Goal: Information Seeking & Learning: Learn about a topic

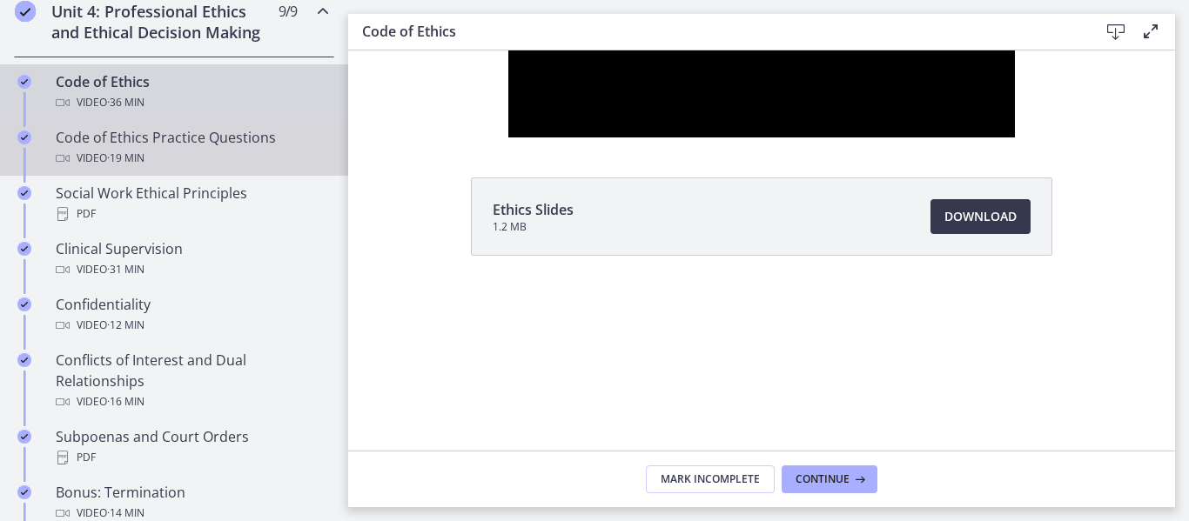
click at [141, 169] on span "· 19 min" at bounding box center [125, 158] width 37 height 21
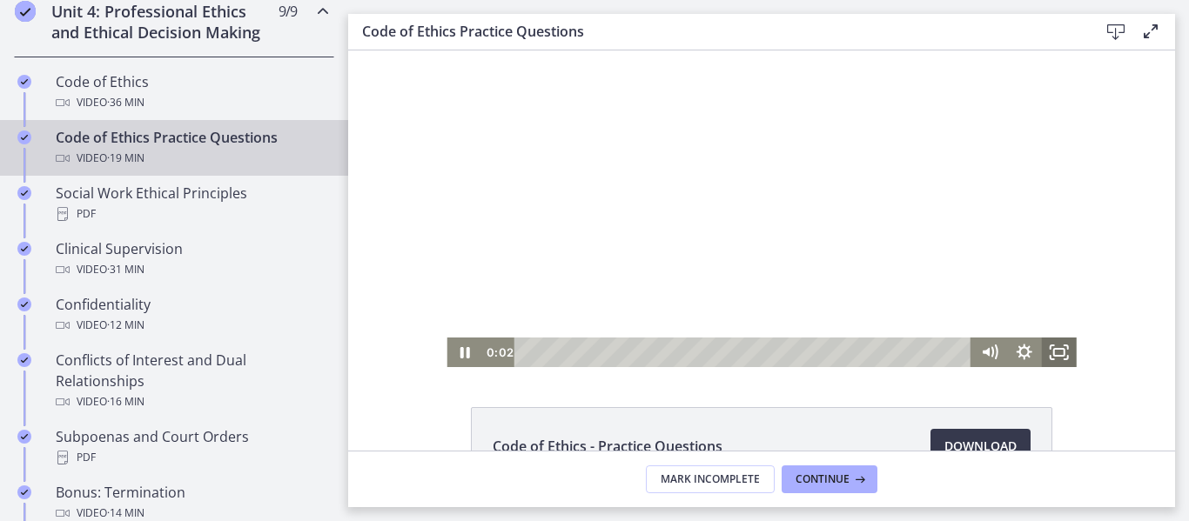
click at [1042, 358] on icon "Fullscreen" at bounding box center [1059, 353] width 35 height 30
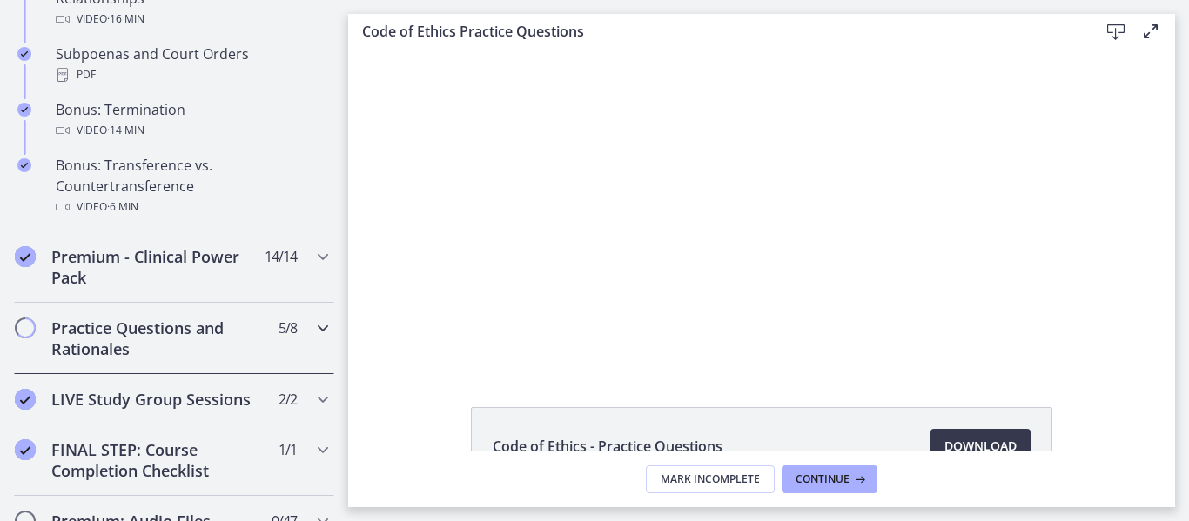
scroll to position [1169, 0]
click at [287, 302] on div "Premium - Clinical Power Pack 14 / 14 Completed" at bounding box center [174, 266] width 320 height 71
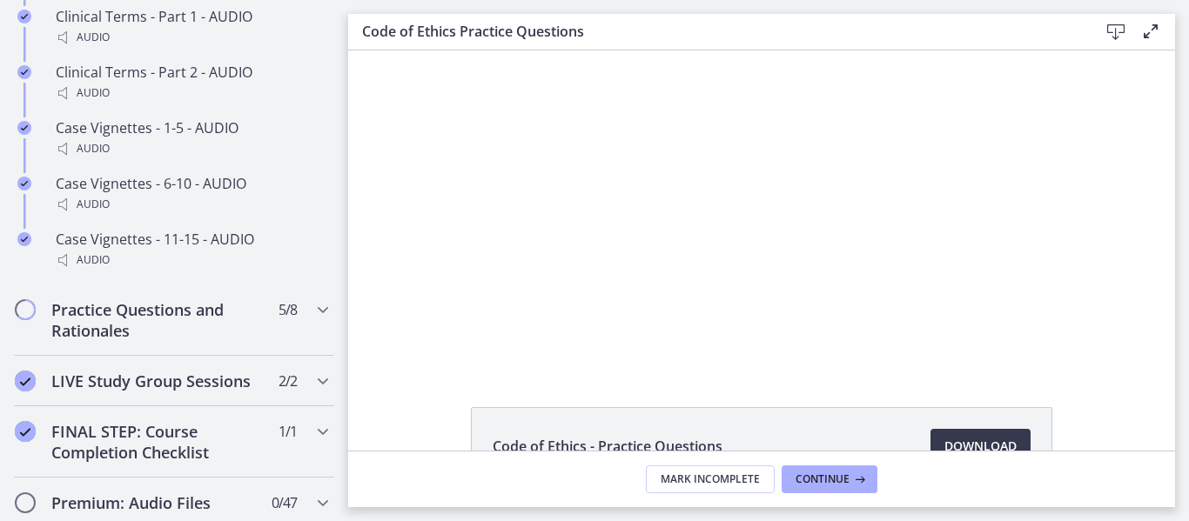
scroll to position [1555, 0]
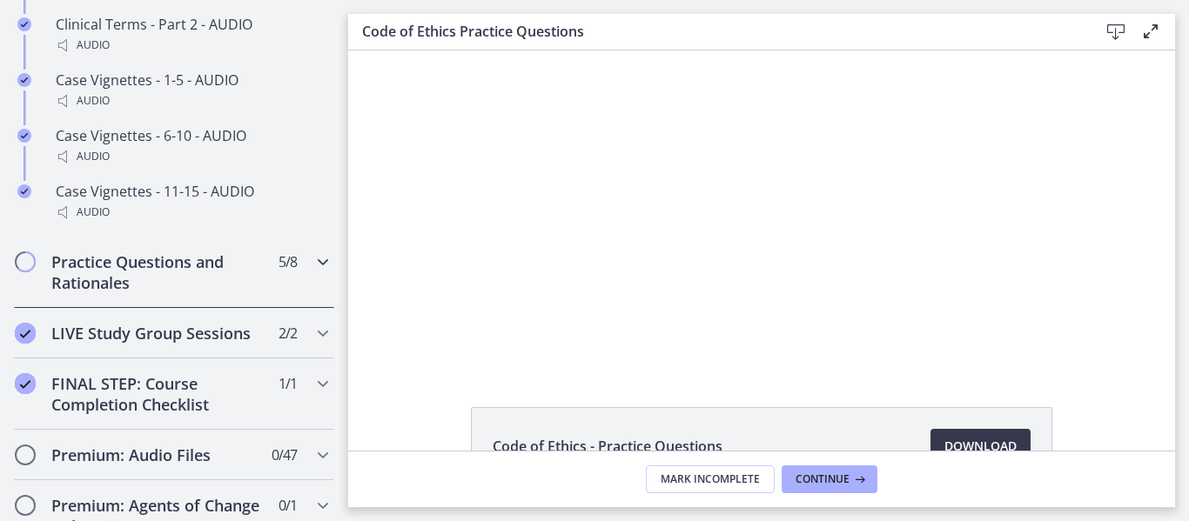
click at [289, 295] on div "Practice Questions and Rationales 5 / 8 Completed" at bounding box center [174, 272] width 320 height 71
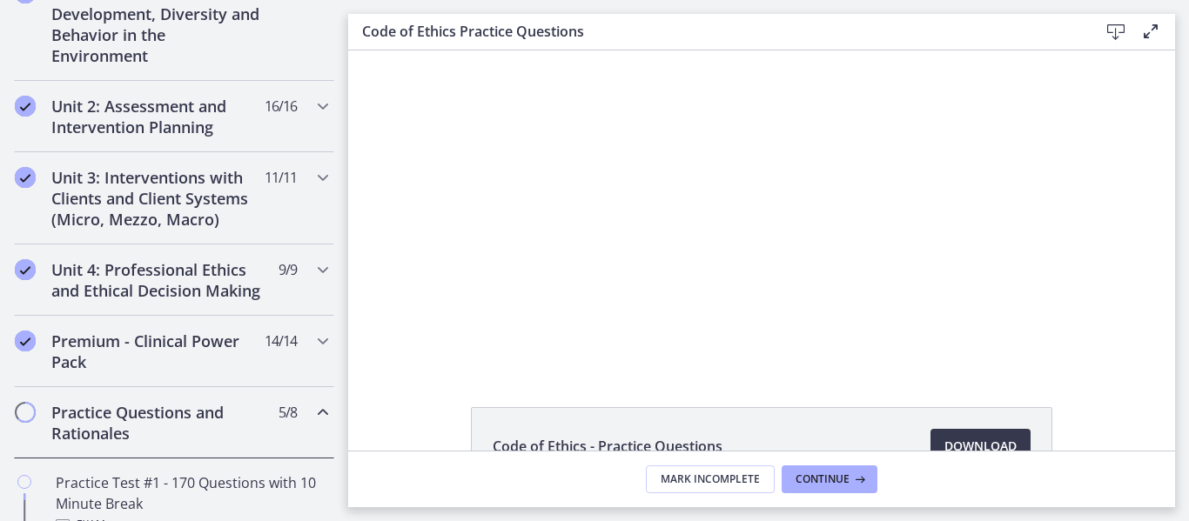
scroll to position [528, 0]
click at [312, 422] on icon "Chapters" at bounding box center [322, 411] width 21 height 21
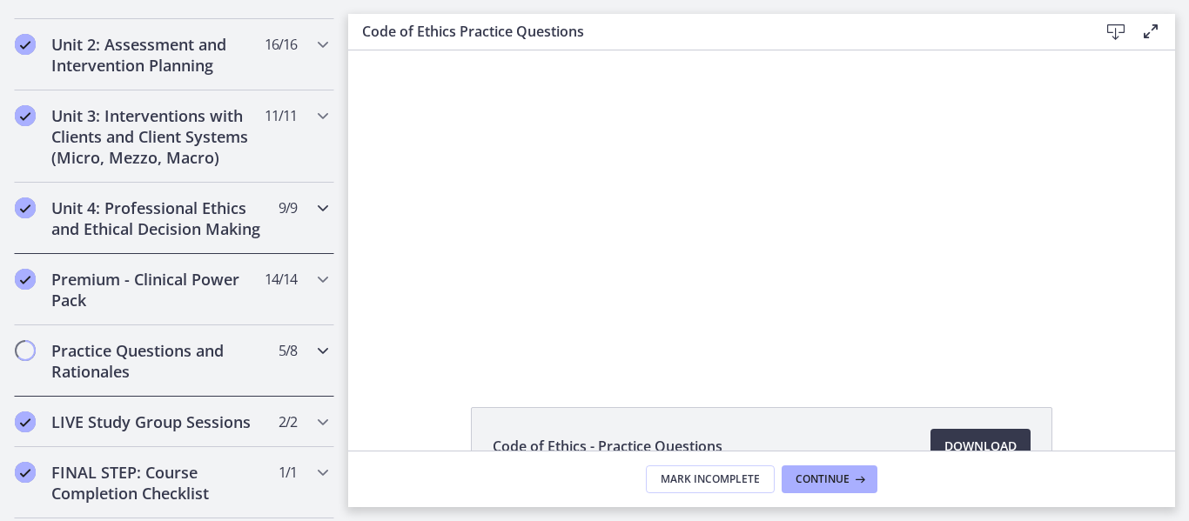
scroll to position [601, 0]
